Goal: Book appointment/travel/reservation

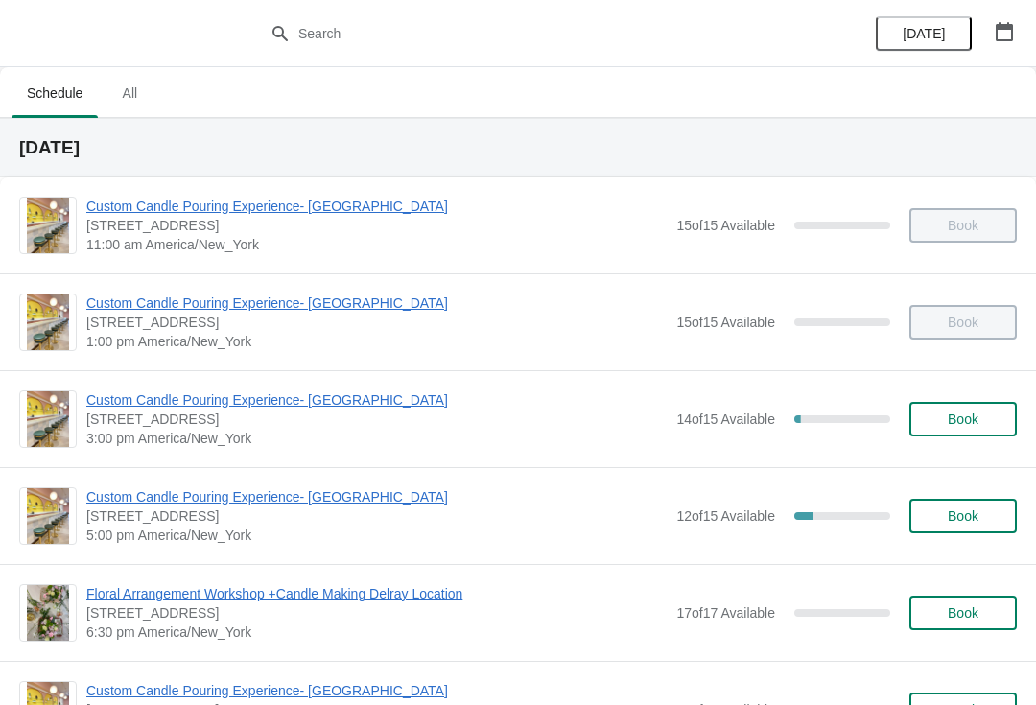
click at [309, 402] on span "Custom Candle Pouring Experience- [GEOGRAPHIC_DATA]" at bounding box center [376, 399] width 580 height 19
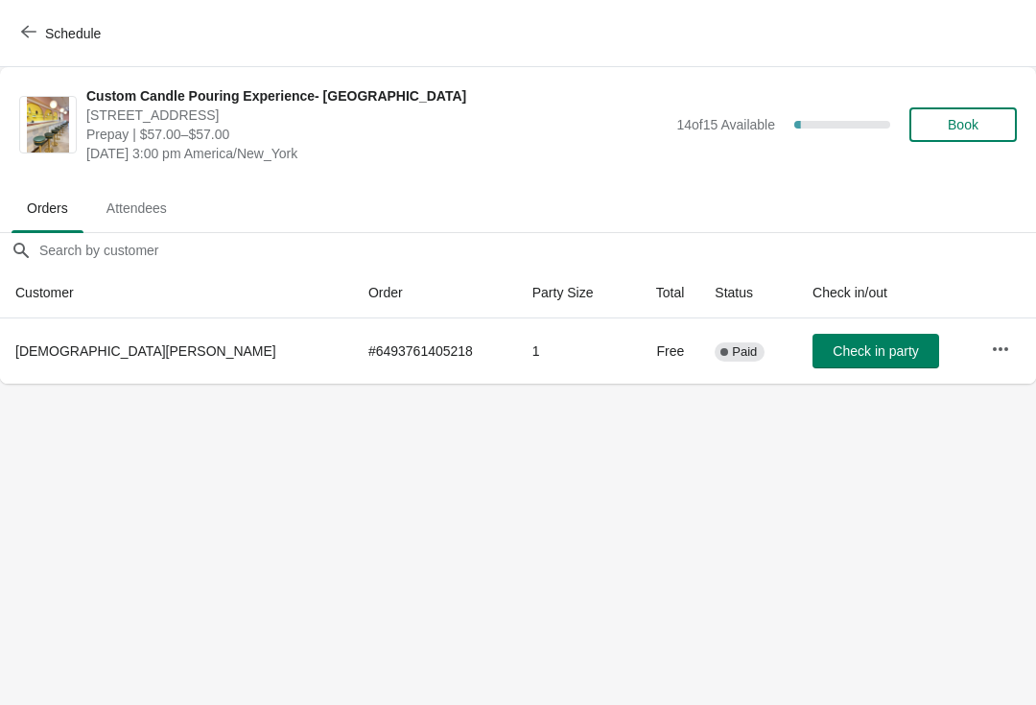
click at [961, 126] on span "Book" at bounding box center [963, 124] width 31 height 15
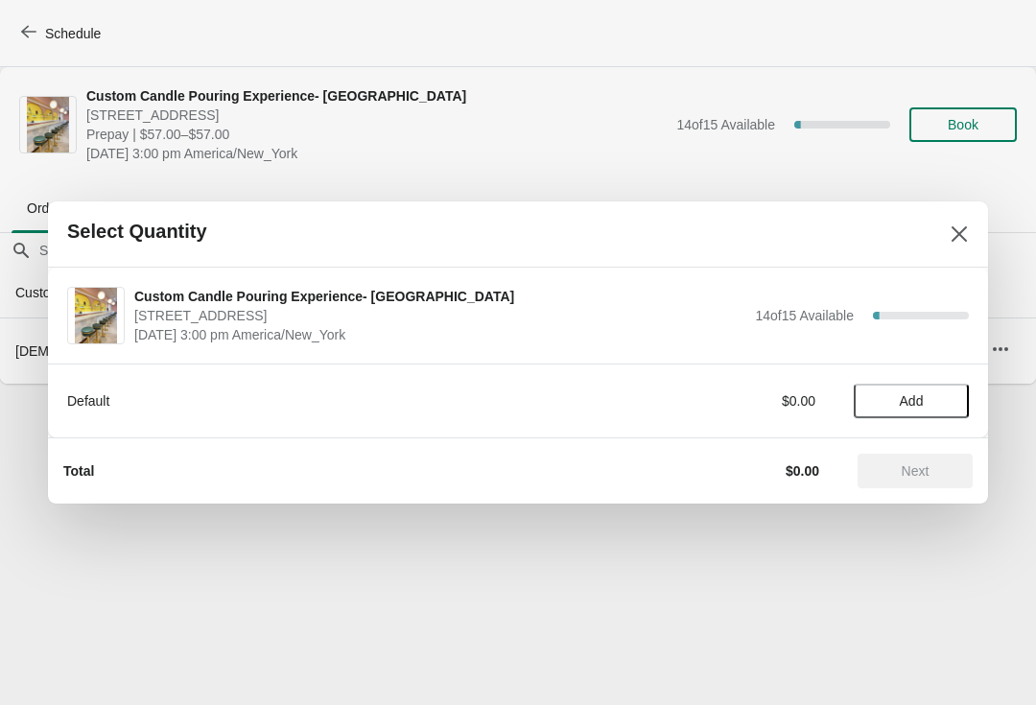
click at [914, 377] on div "Default $0.00 Add" at bounding box center [518, 391] width 902 height 54
click at [933, 402] on span "Add" at bounding box center [911, 400] width 81 height 15
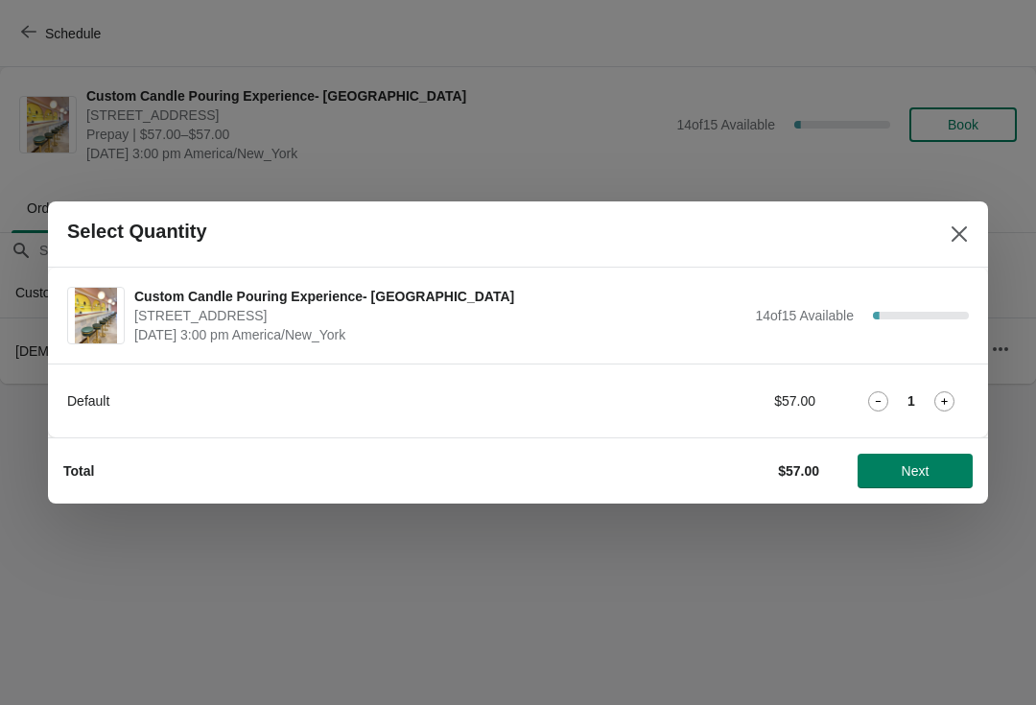
click at [945, 404] on icon at bounding box center [944, 401] width 20 height 20
click at [915, 465] on span "Next" at bounding box center [916, 470] width 28 height 15
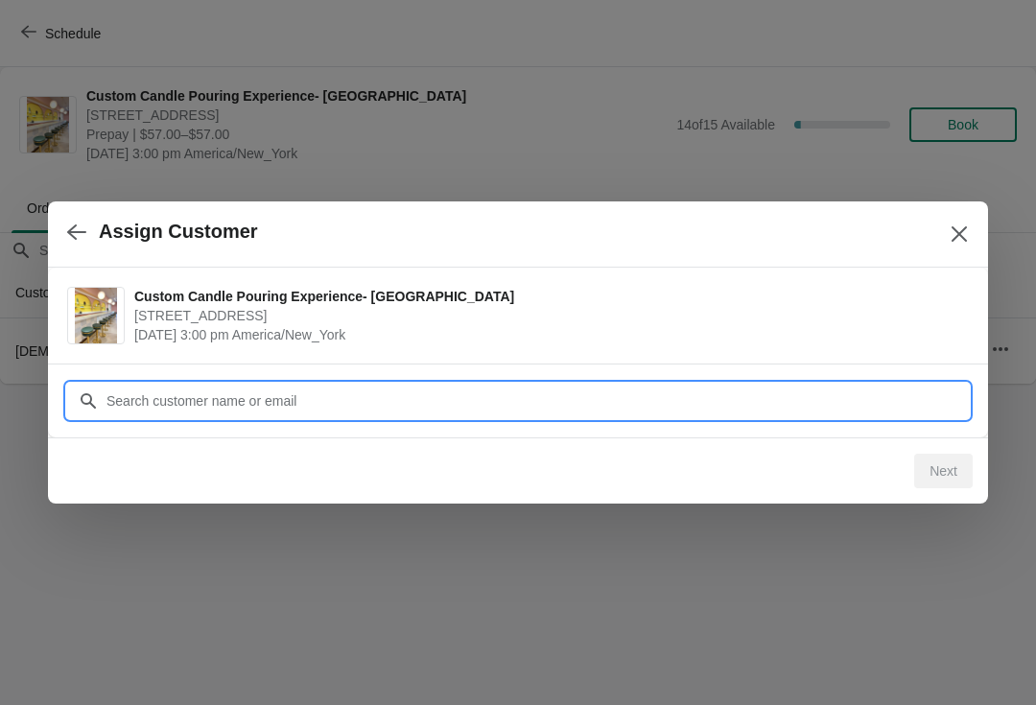
click at [652, 398] on input "Customer" at bounding box center [537, 401] width 863 height 35
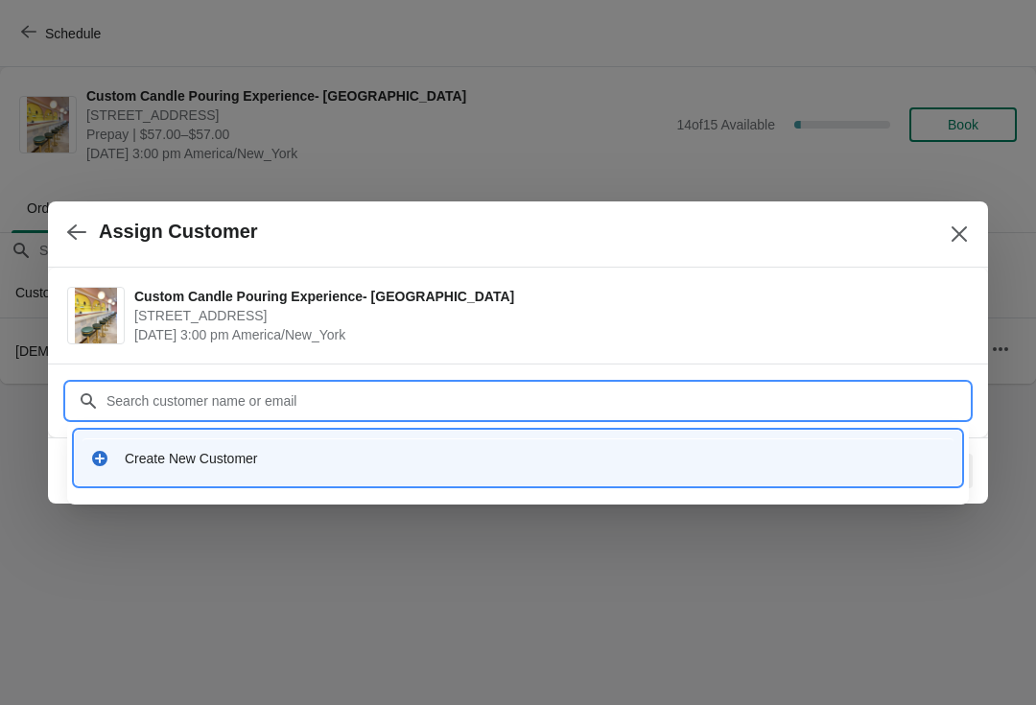
click at [384, 438] on div "Create New Customer" at bounding box center [517, 457] width 871 height 39
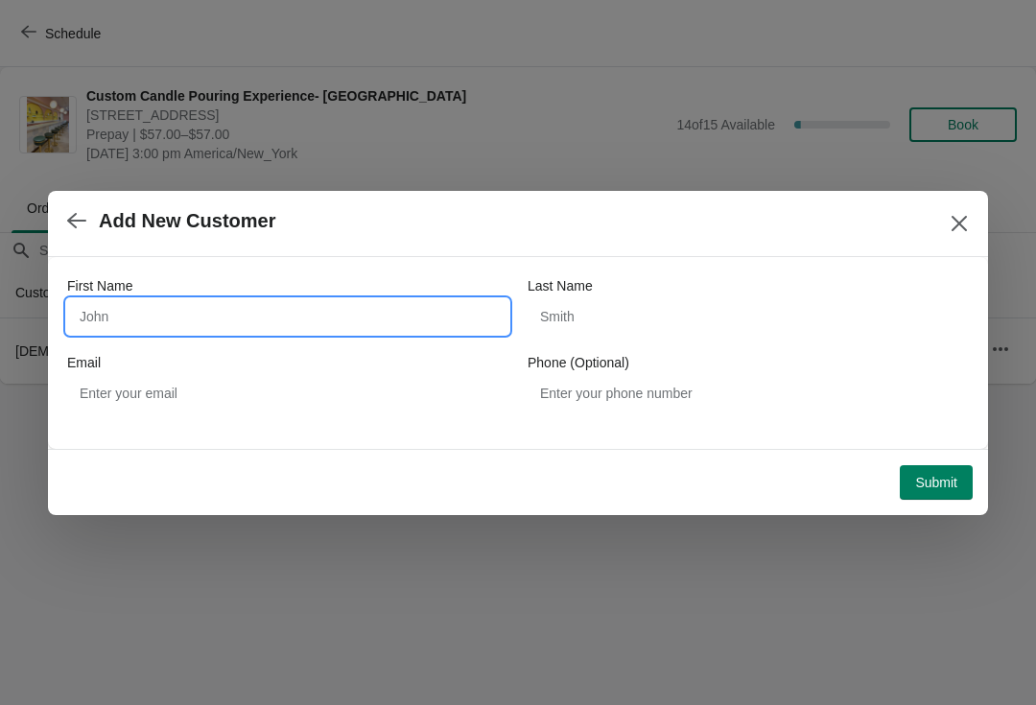
click at [263, 307] on input "First Name" at bounding box center [287, 316] width 441 height 35
type input "[PERSON_NAME]"
click at [751, 292] on div "Last Name" at bounding box center [748, 285] width 441 height 19
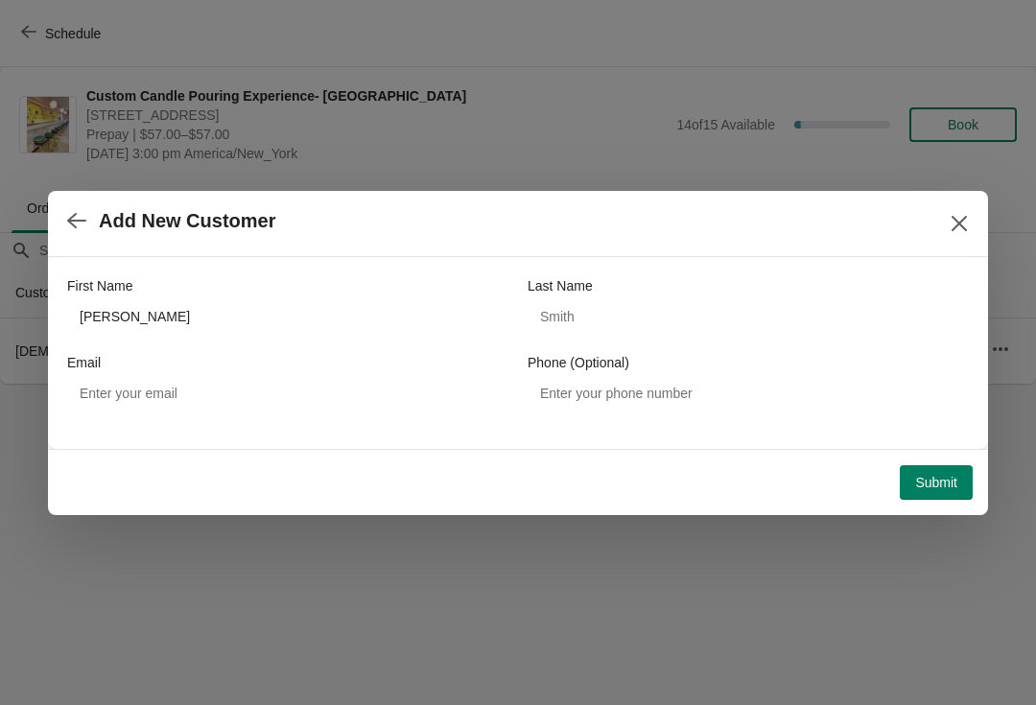
click at [937, 475] on span "Submit" at bounding box center [936, 482] width 42 height 15
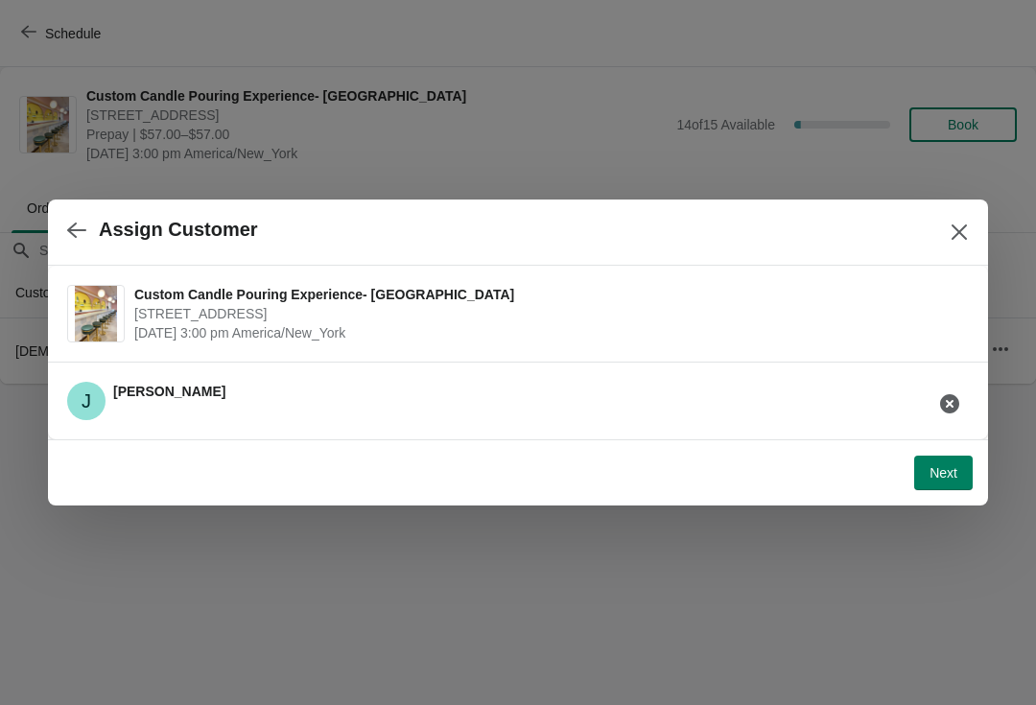
click at [947, 472] on span "Next" at bounding box center [943, 472] width 28 height 15
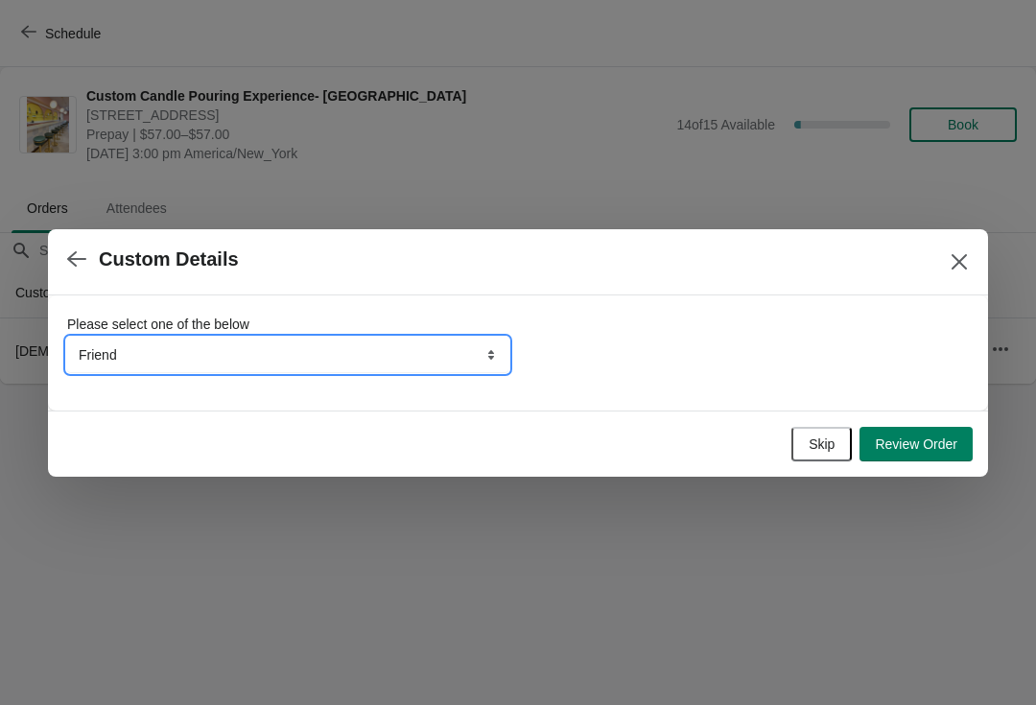
click at [484, 355] on select "Friend Instagram TikTok Yelp Walk-by Attended an event Google Other" at bounding box center [287, 355] width 441 height 35
select select "Walk-by"
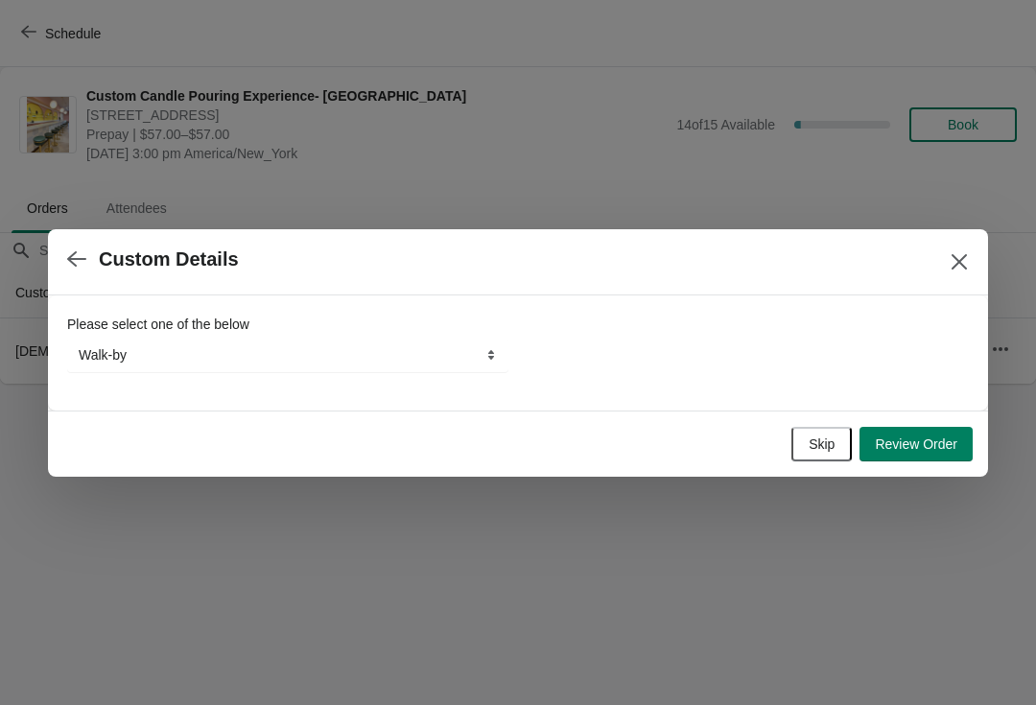
click at [928, 436] on span "Review Order" at bounding box center [916, 443] width 82 height 15
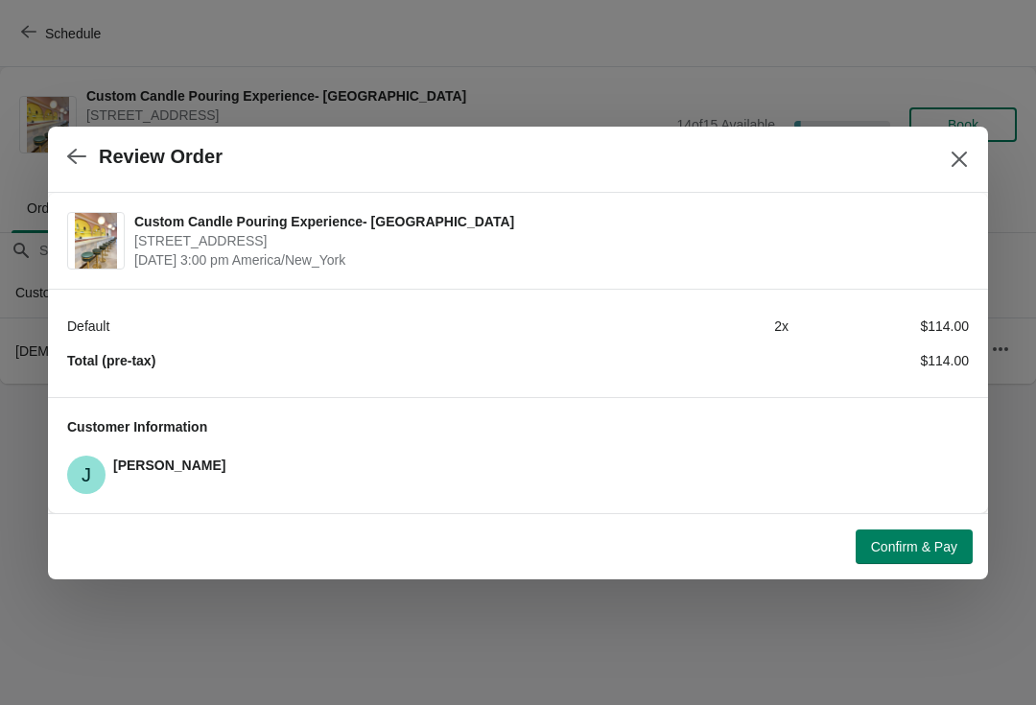
click at [921, 550] on span "Confirm & Pay" at bounding box center [914, 546] width 86 height 15
